Goal: Leave review/rating

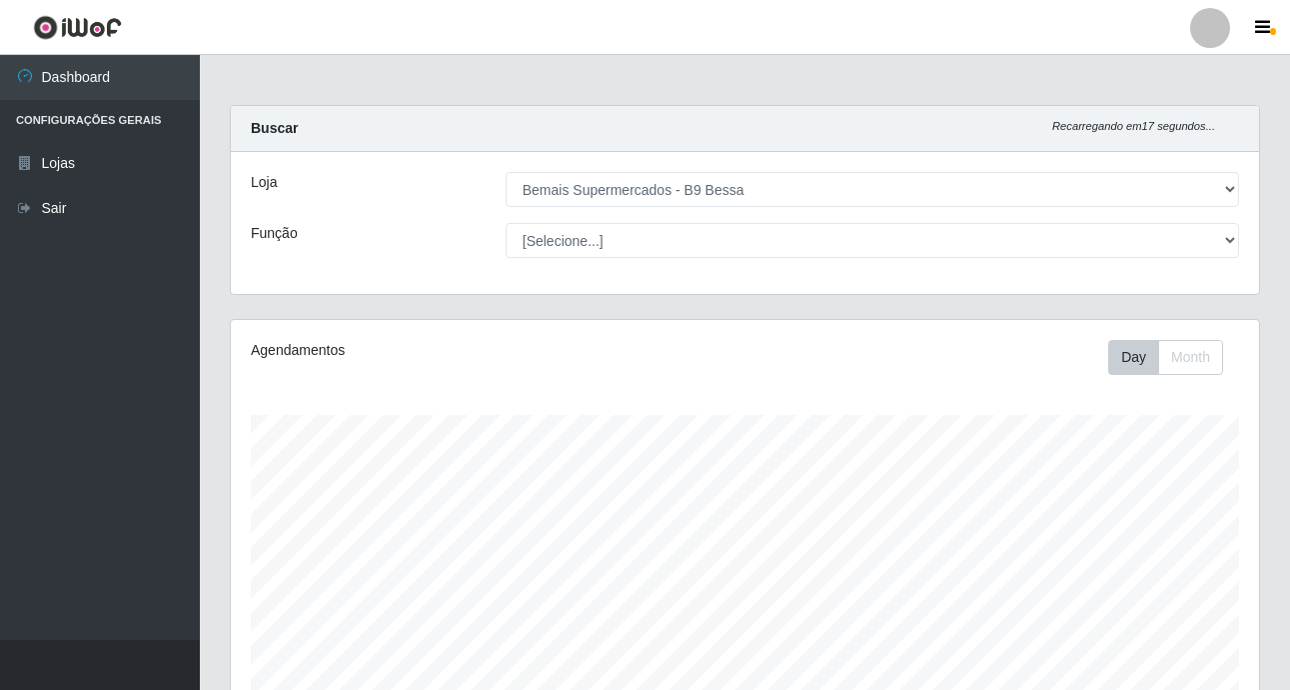
select select "410"
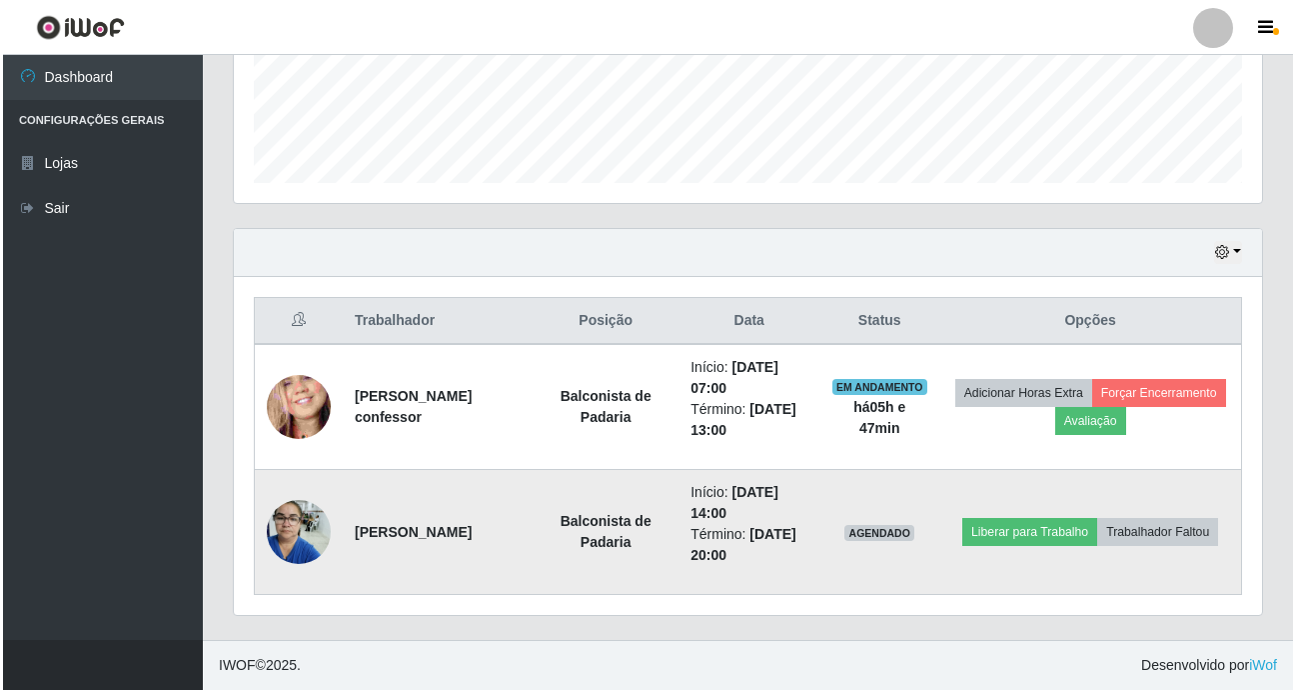
scroll to position [415, 1028]
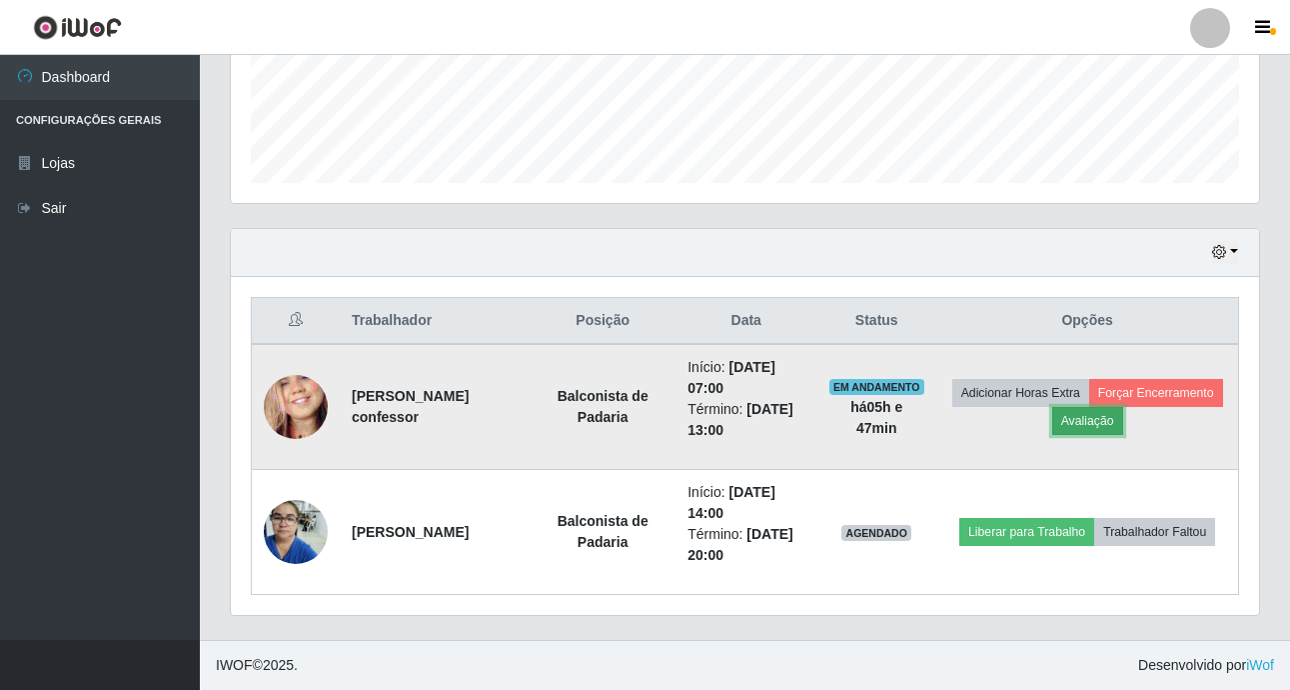
click at [1123, 417] on button "Avaliação" at bounding box center [1087, 421] width 71 height 28
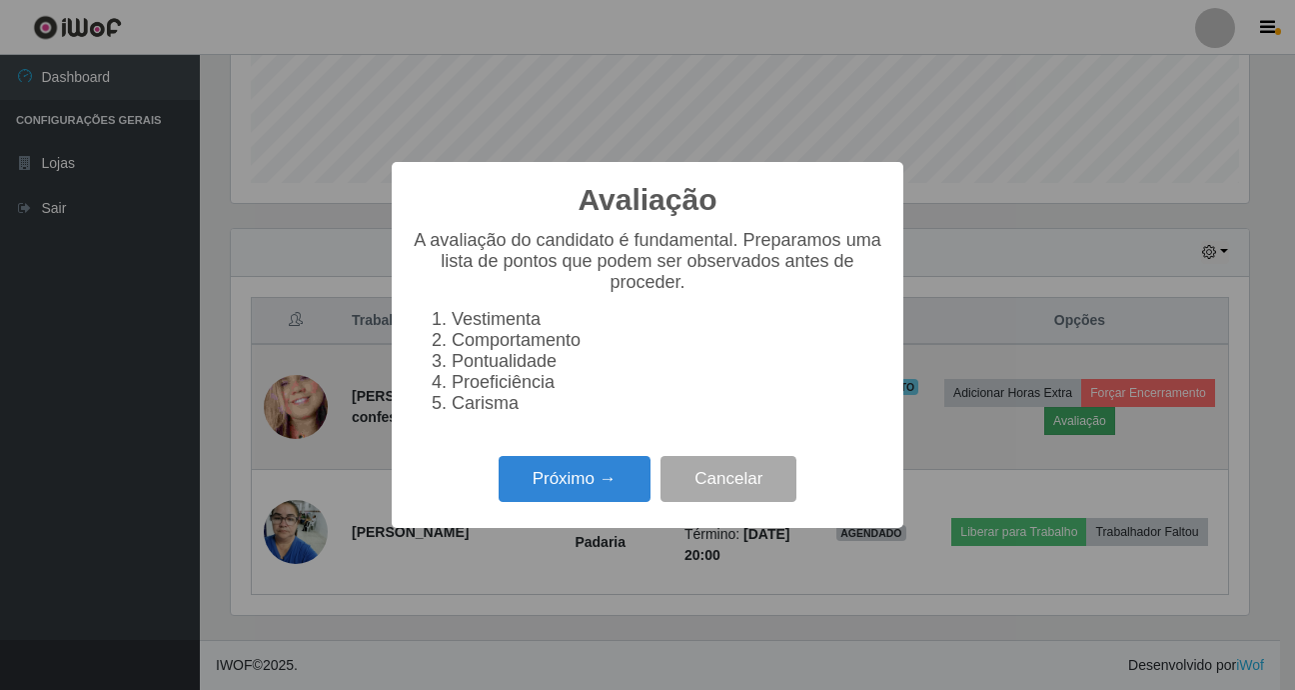
scroll to position [415, 1018]
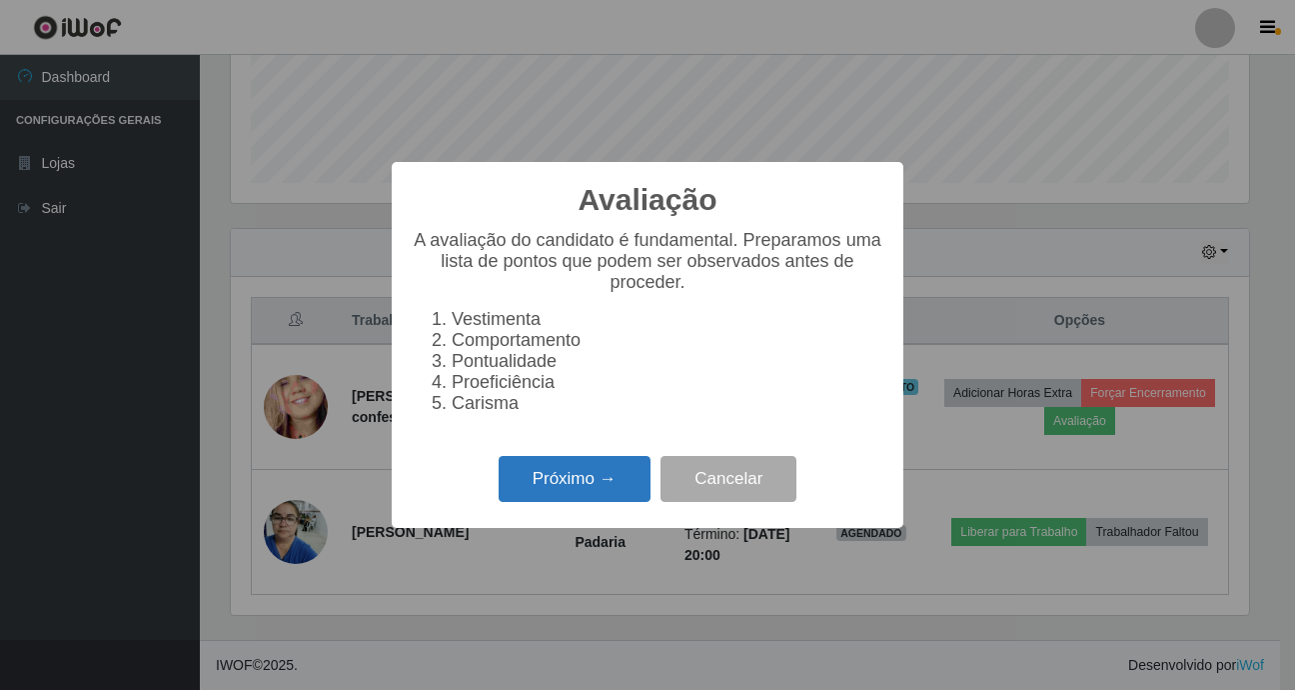
click at [558, 503] on button "Próximo →" at bounding box center [575, 479] width 152 height 47
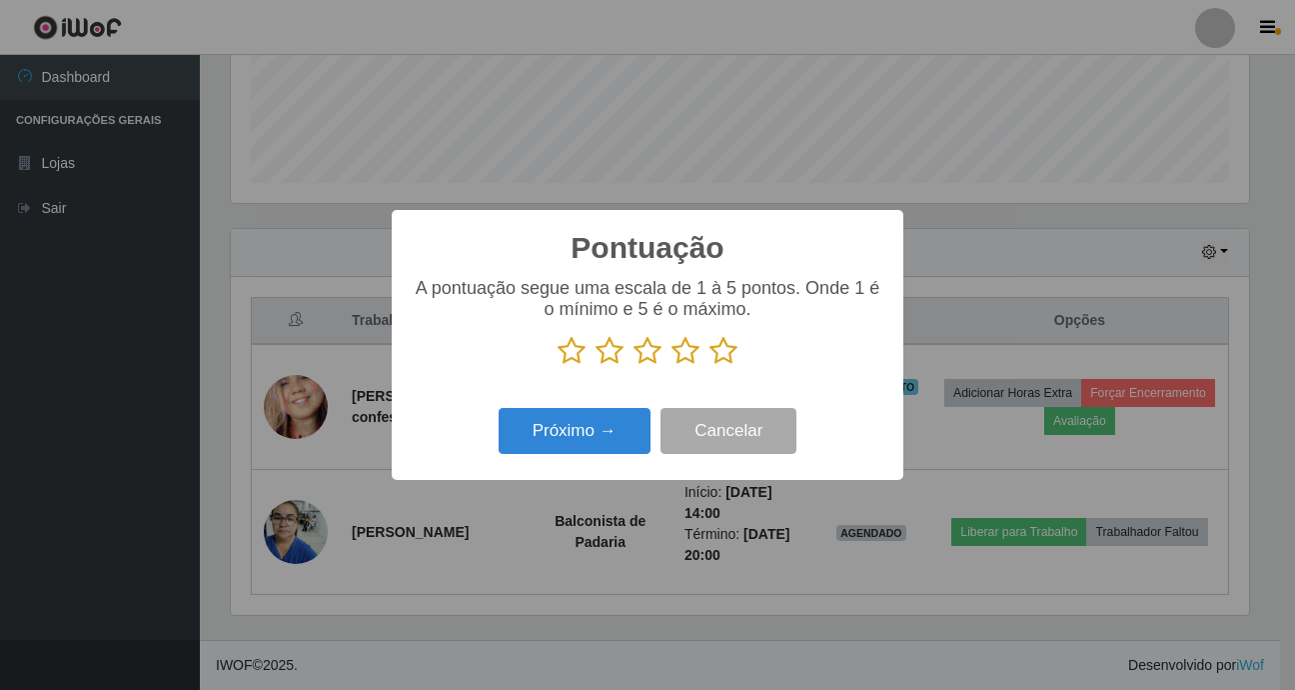
click at [728, 351] on icon at bounding box center [724, 351] width 28 height 30
click at [710, 366] on input "radio" at bounding box center [710, 366] width 0 height 0
click at [610, 431] on button "Próximo →" at bounding box center [575, 431] width 152 height 47
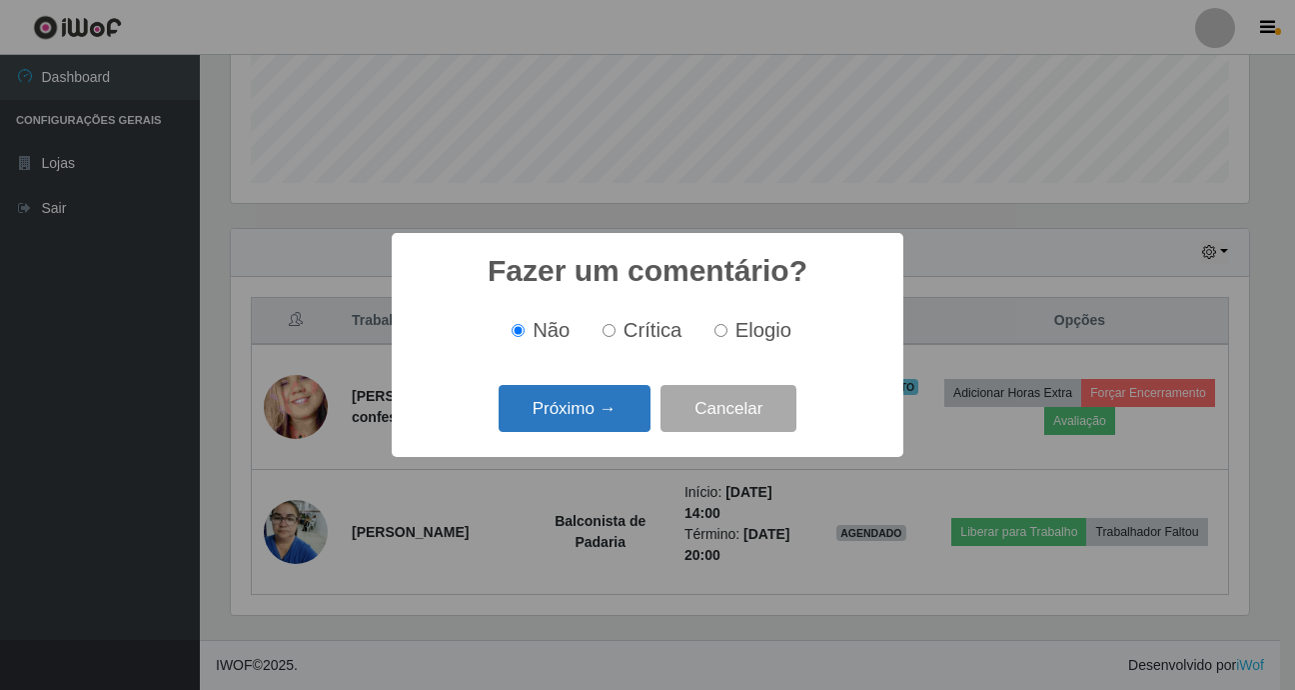
click at [596, 401] on button "Próximo →" at bounding box center [575, 408] width 152 height 47
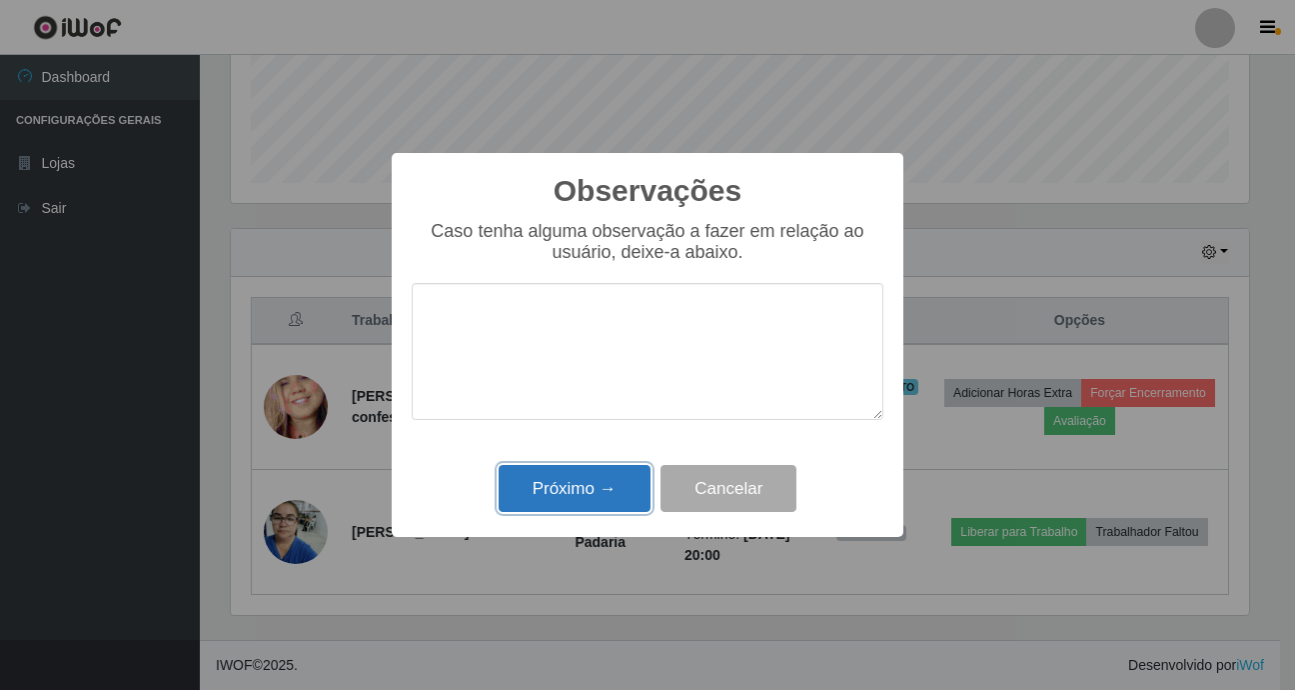
click at [610, 481] on button "Próximo →" at bounding box center [575, 488] width 152 height 47
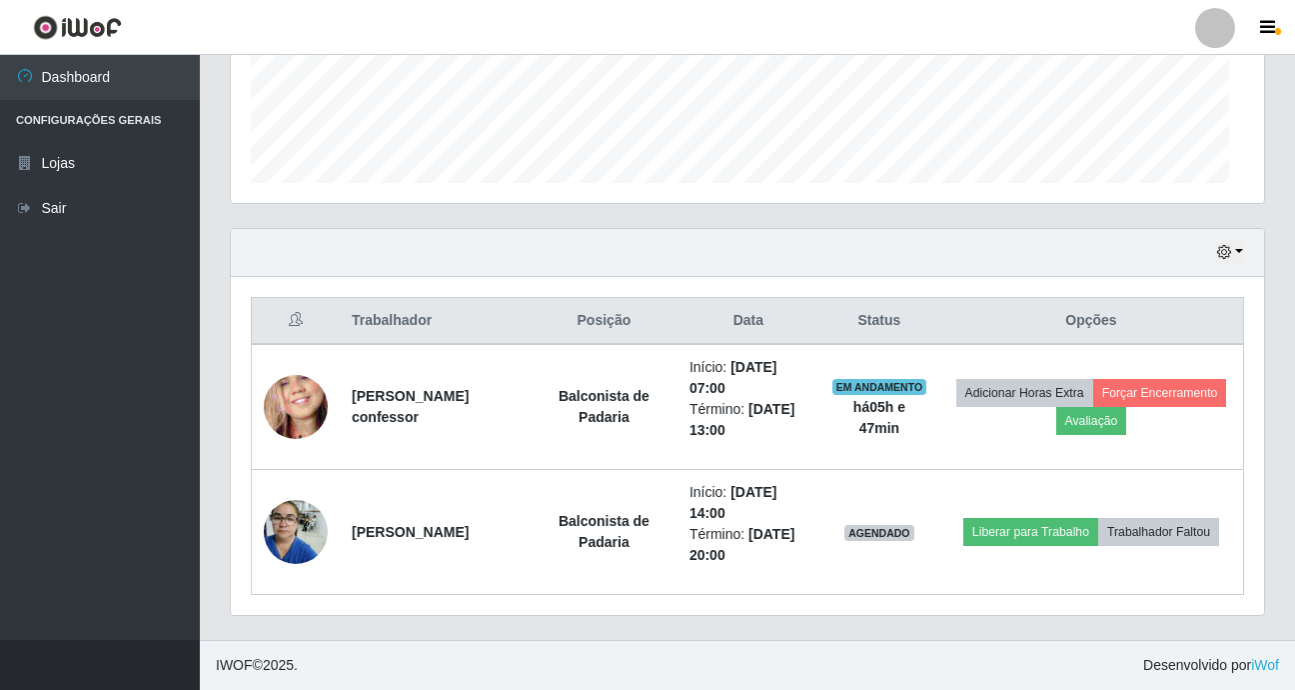
scroll to position [415, 1028]
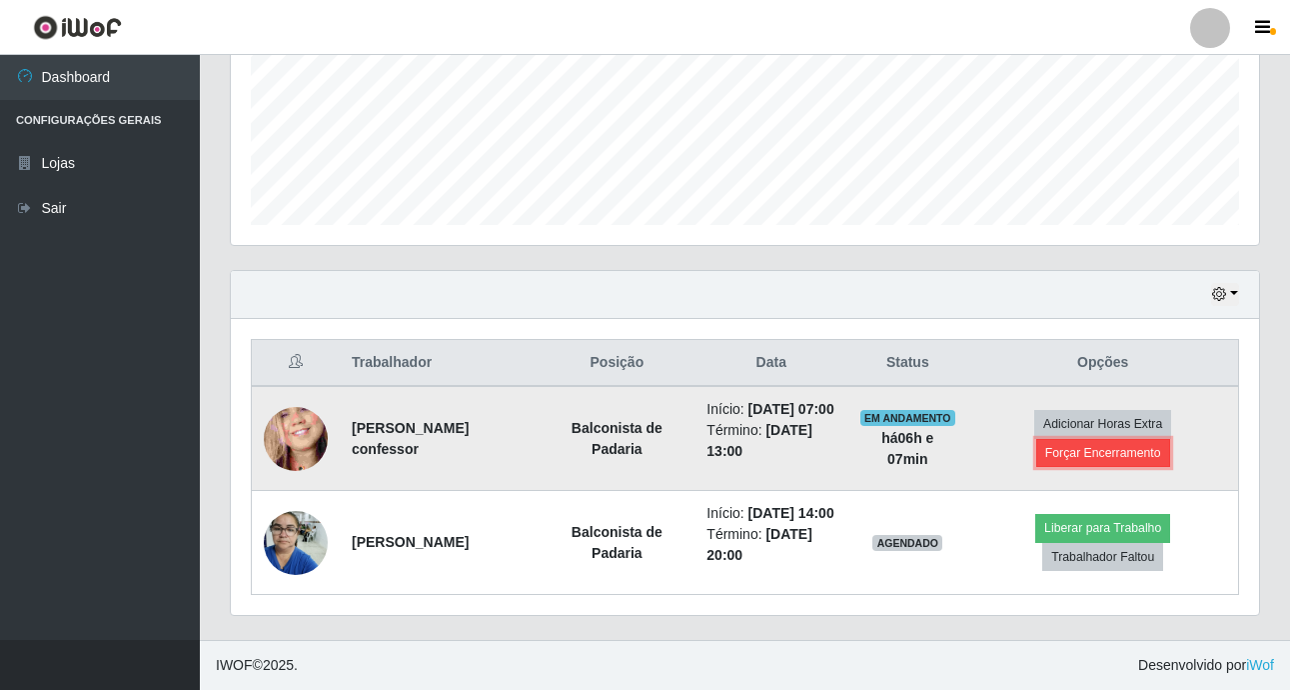
click at [1120, 439] on button "Forçar Encerramento" at bounding box center [1103, 453] width 134 height 28
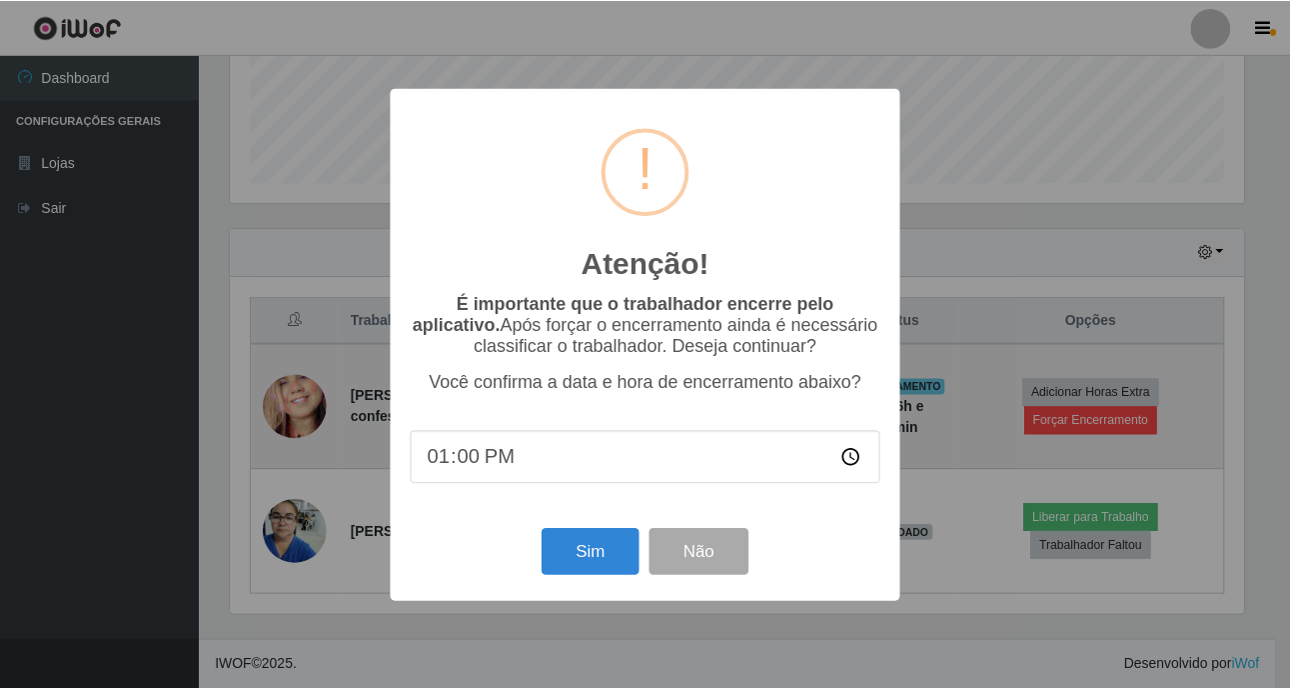
scroll to position [415, 1018]
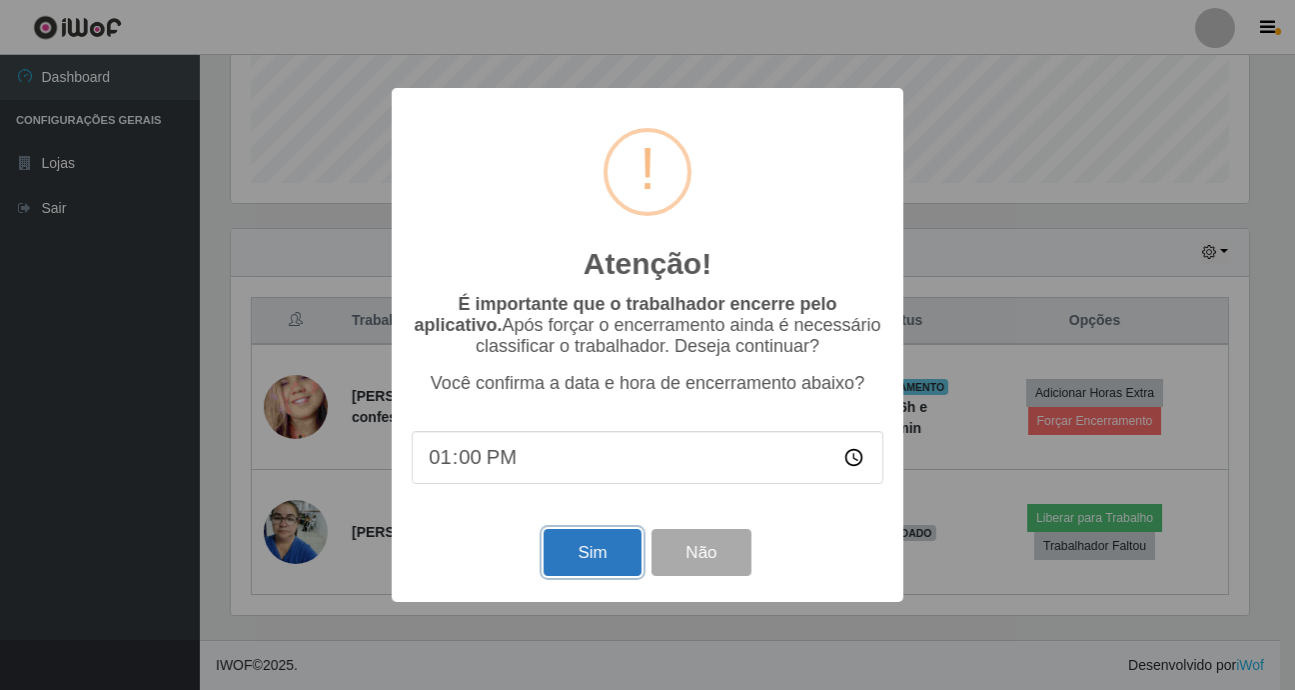
click at [587, 558] on button "Sim" at bounding box center [592, 552] width 97 height 47
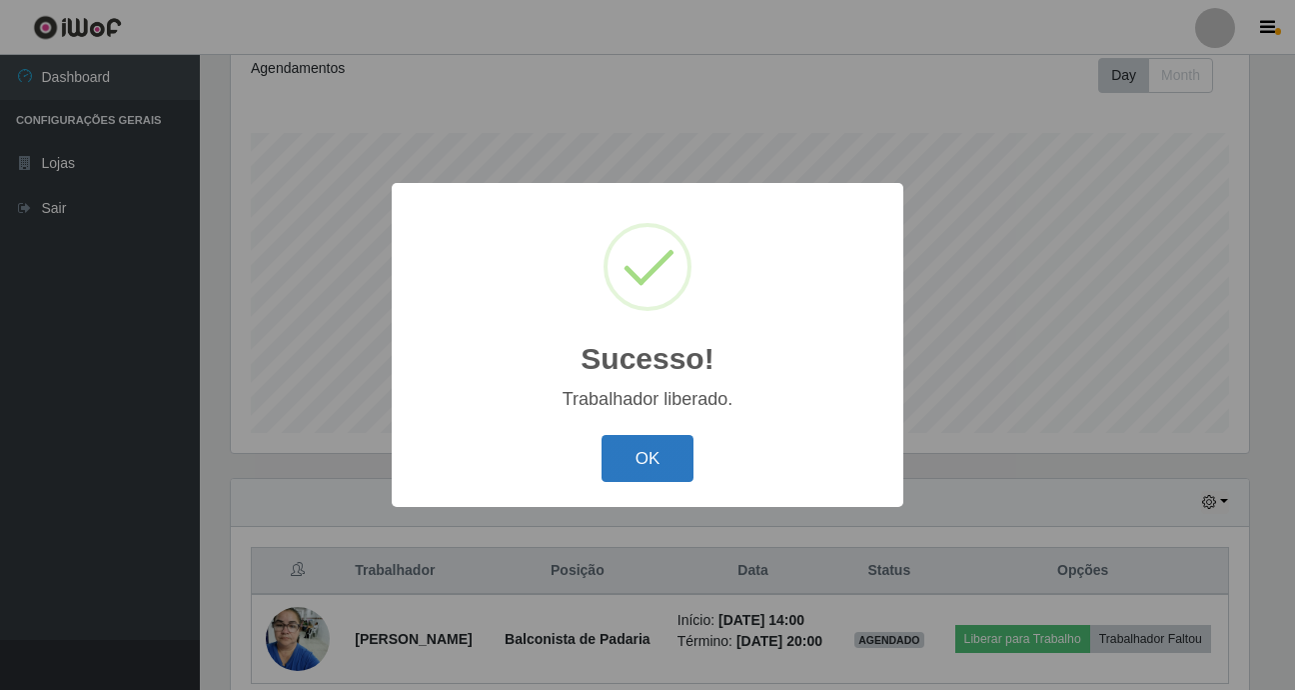
click at [639, 468] on button "OK" at bounding box center [648, 458] width 93 height 47
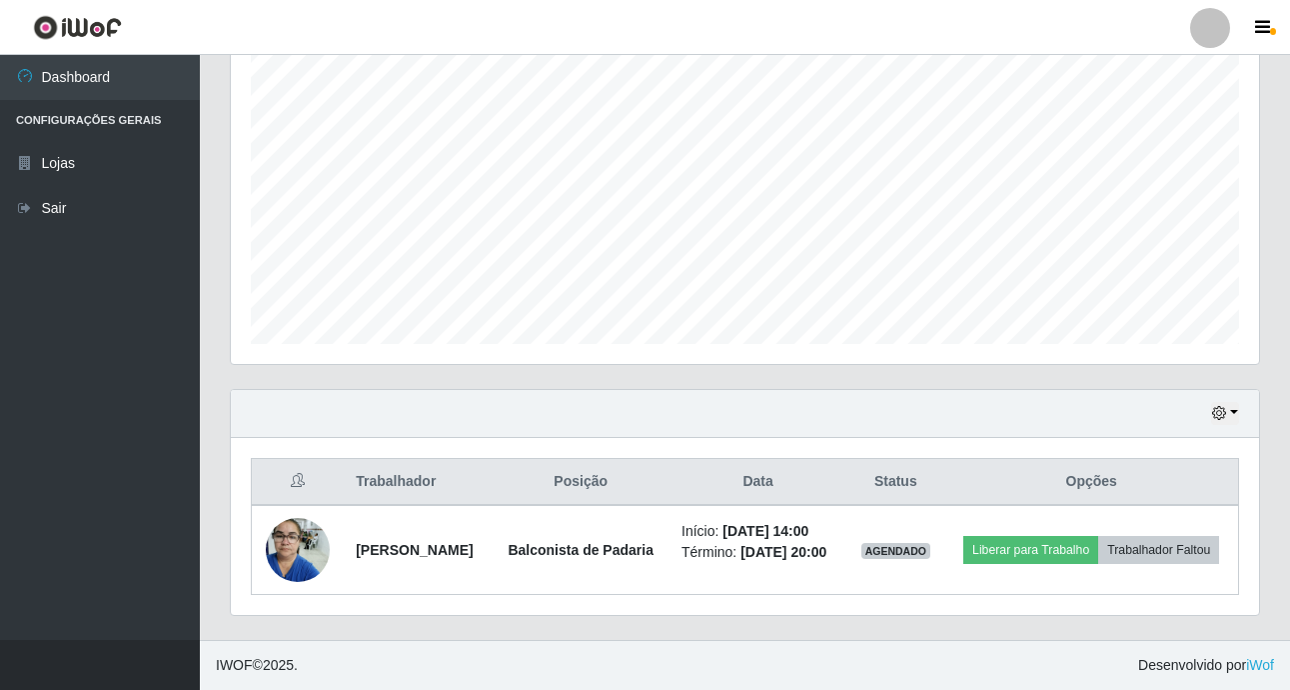
scroll to position [407, 0]
